Goal: Find specific page/section: Find specific page/section

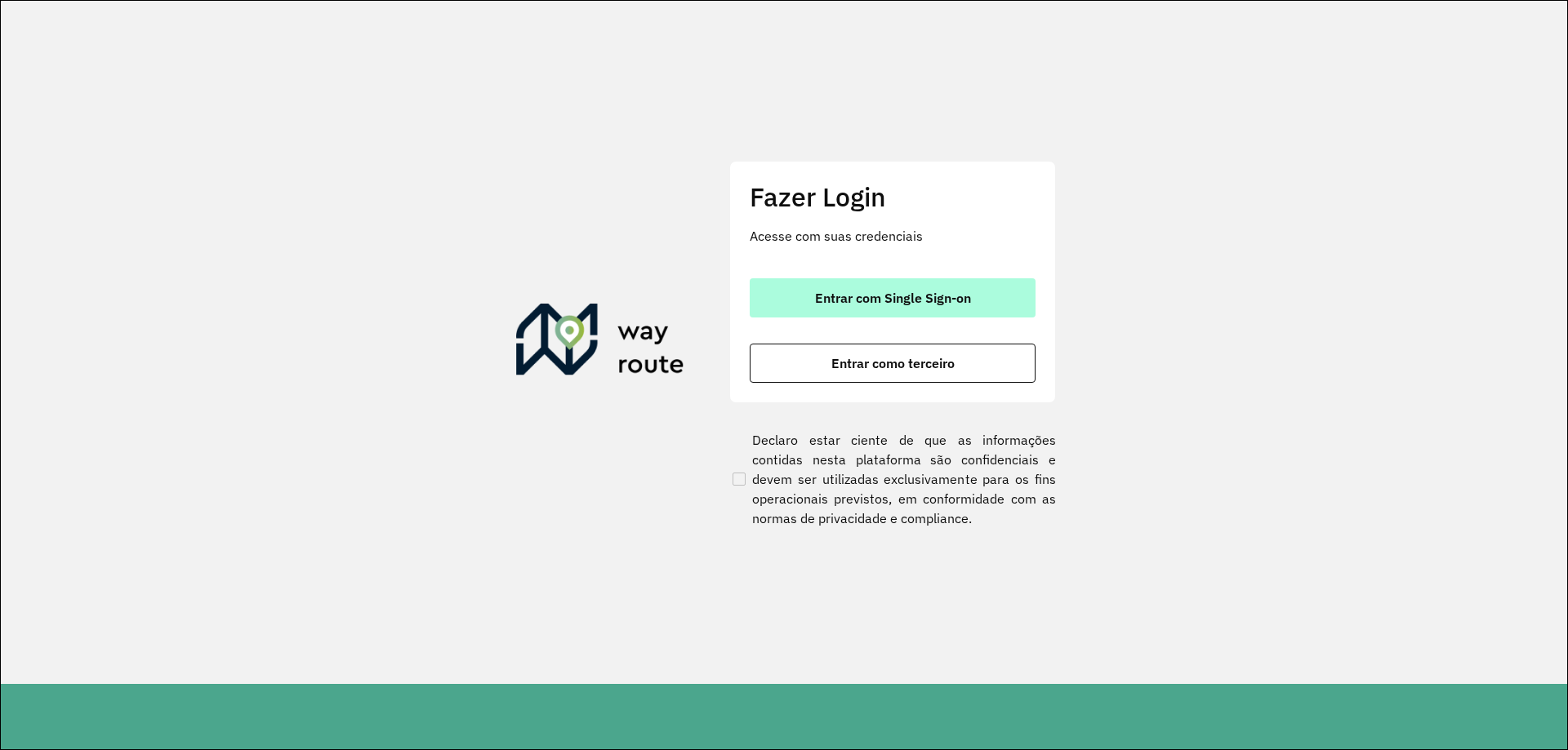
click at [852, 307] on button "Entrar com Single Sign-on" at bounding box center [892, 298] width 286 height 39
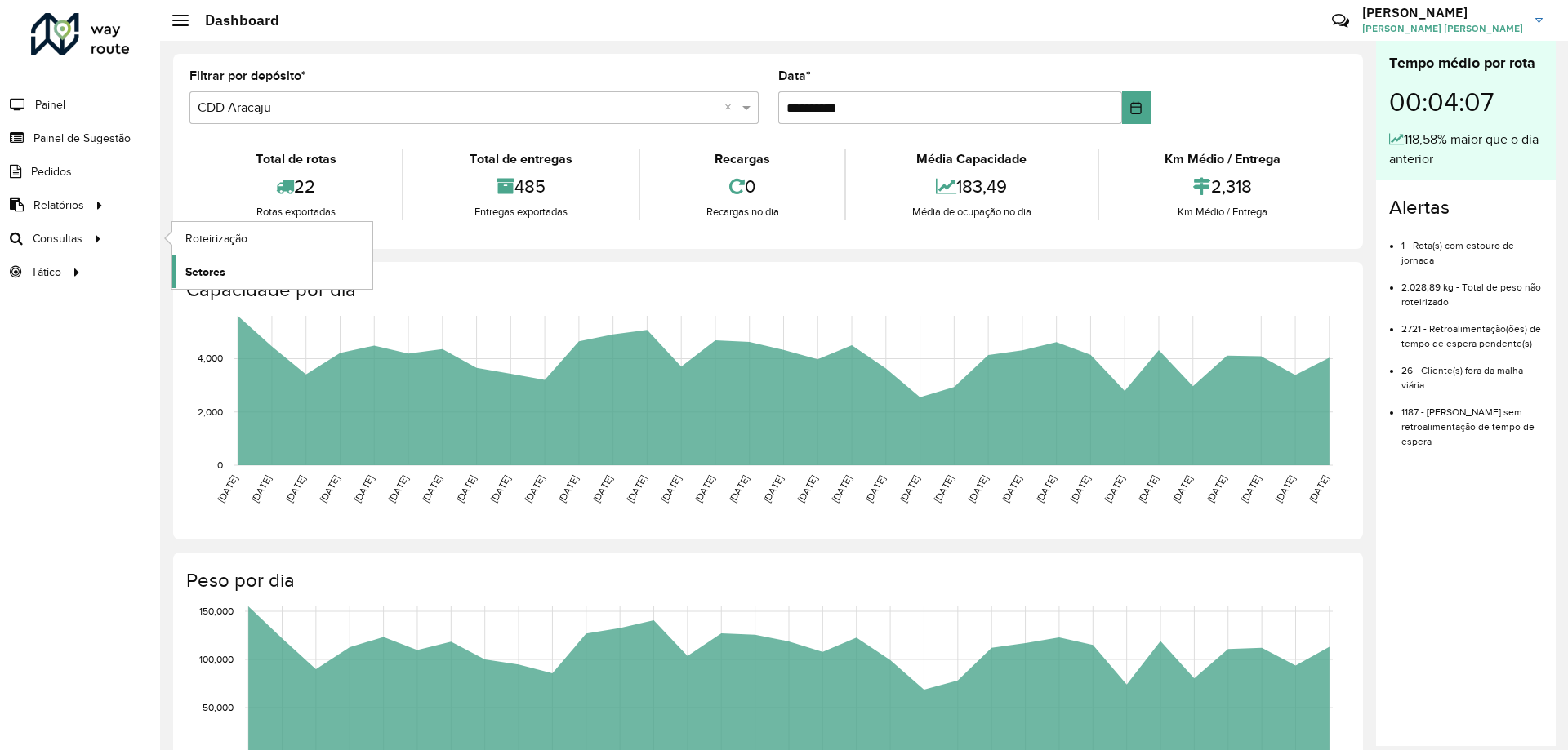
click at [207, 264] on span "Setores" at bounding box center [205, 273] width 40 height 18
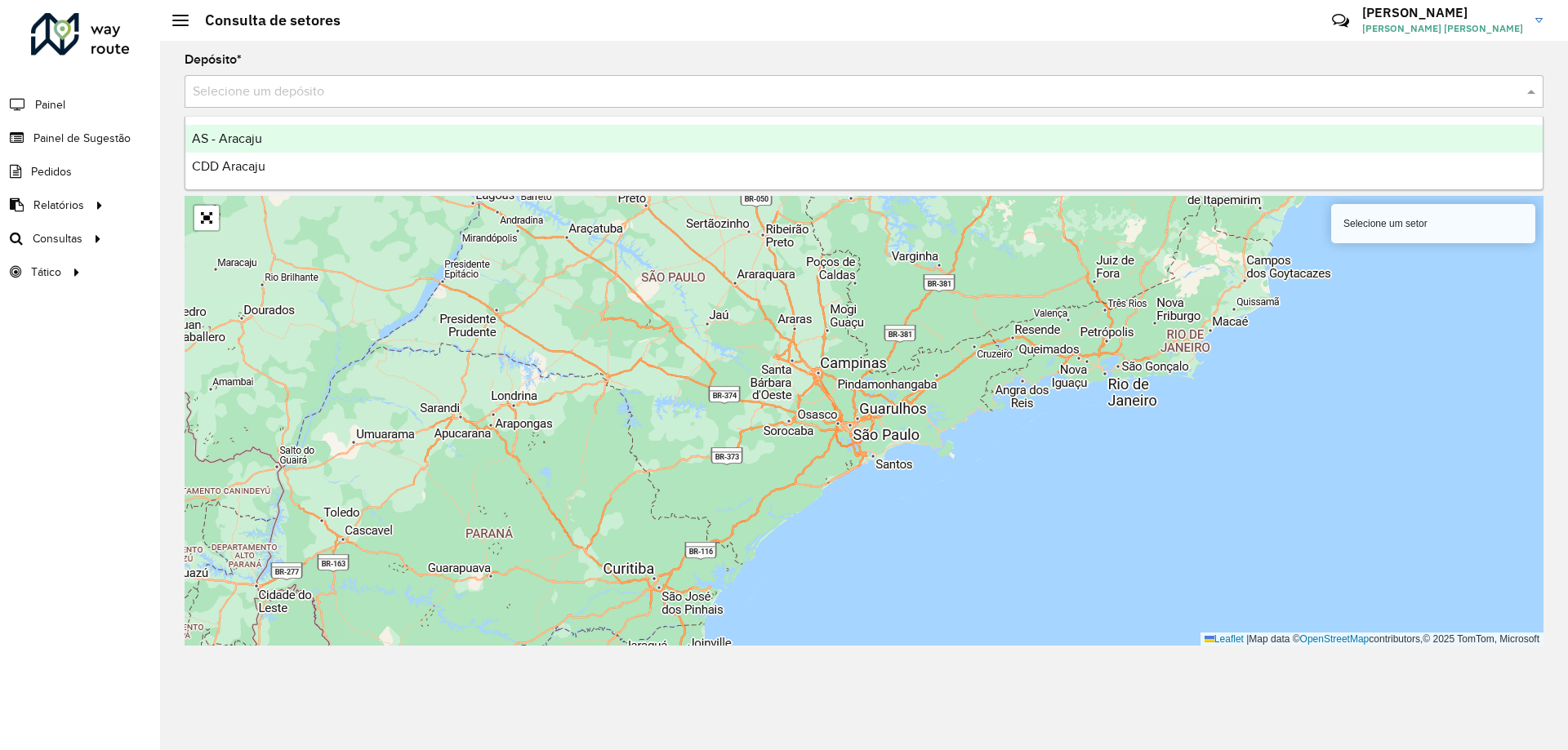
click at [326, 94] on input "text" at bounding box center [847, 92] width 1310 height 20
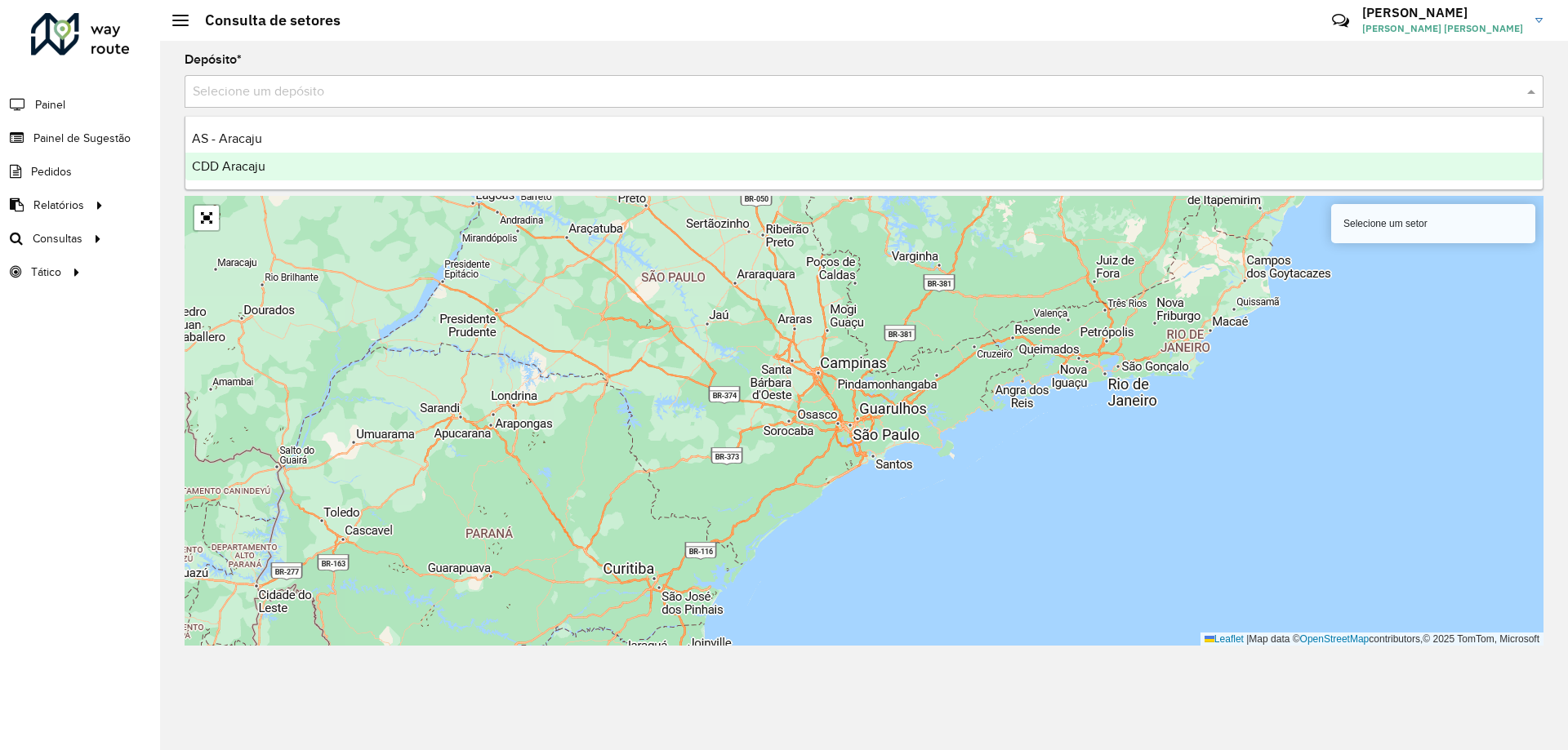
click at [202, 161] on span "CDD Aracaju" at bounding box center [228, 166] width 73 height 14
